Goal: Complete application form

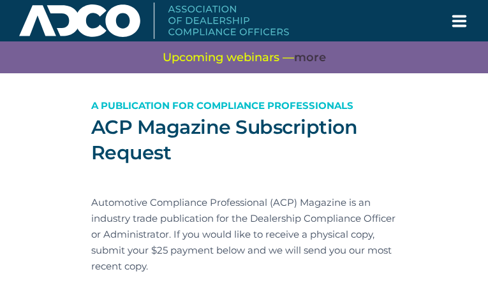
type input "bZofNiCKtynxV"
type input "derekskittles05@gmail.com"
type input "dmAgQDcNTm"
type input "ZqHneCUP"
type input "jaNgPCFO"
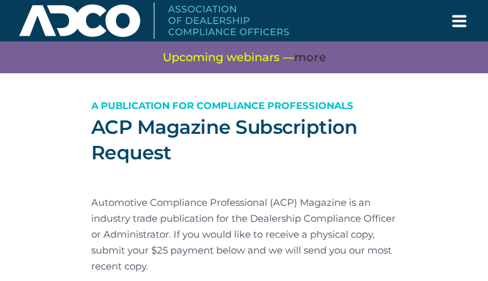
type input "GHMURdmxuHlnWimt"
type input "yjfEZiSDMXUX"
type input "GQozyKSpSygb"
type input "AOzsjztvjap"
type input "GabCcfqUyqSQ"
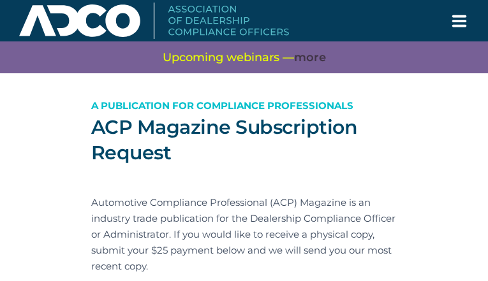
type input "HpxTjvhI"
type input "QNlHbDbeIA"
